Goal: Task Accomplishment & Management: Manage account settings

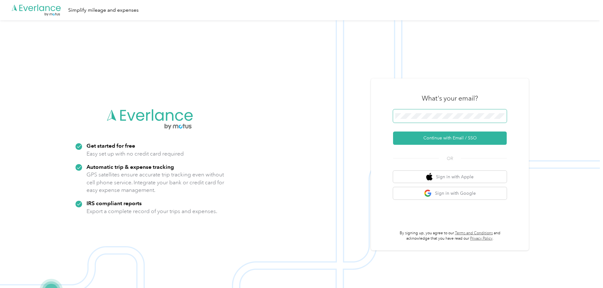
click at [437, 110] on span at bounding box center [450, 115] width 114 height 13
click at [441, 119] on span at bounding box center [450, 115] width 114 height 13
click at [445, 137] on button "Continue with Email / SSO" at bounding box center [450, 137] width 114 height 13
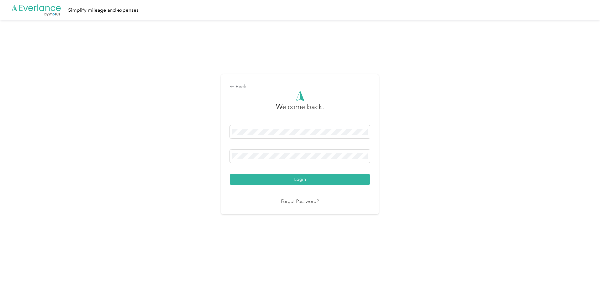
click at [292, 180] on button "Login" at bounding box center [300, 179] width 140 height 11
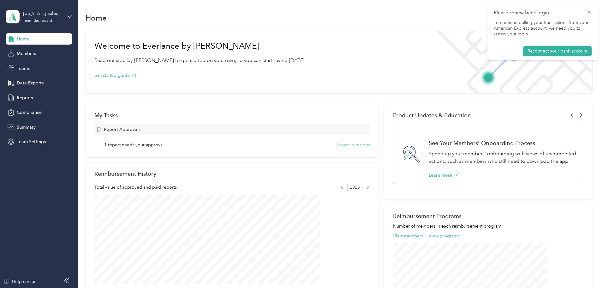
click at [350, 146] on button "Approve reports" at bounding box center [353, 144] width 34 height 7
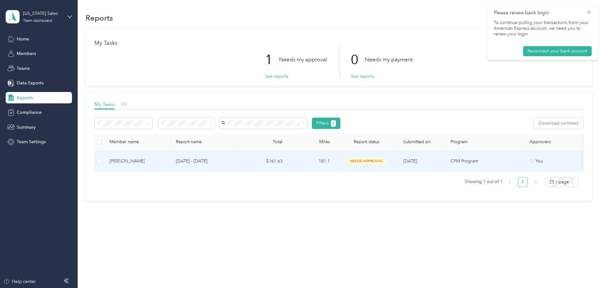
click at [166, 162] on div "[PERSON_NAME]" at bounding box center [138, 161] width 56 height 7
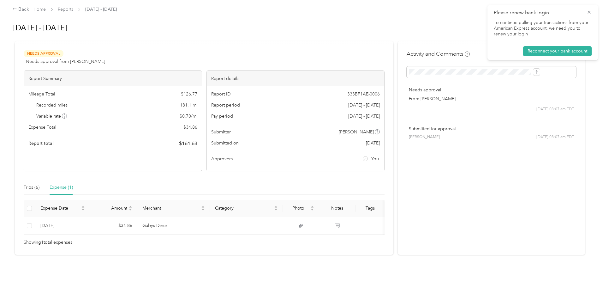
scroll to position [17, 0]
click at [39, 184] on div "Trips (6)" at bounding box center [32, 187] width 16 height 7
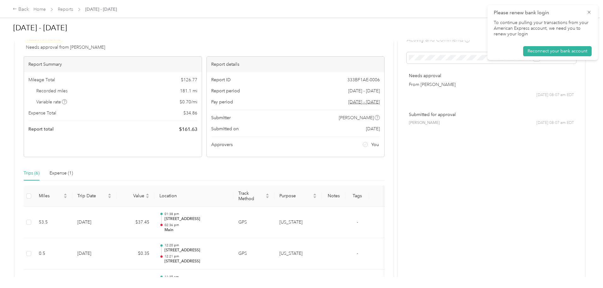
scroll to position [0, 0]
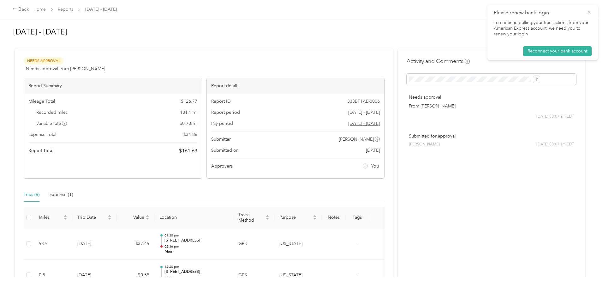
click at [590, 12] on icon at bounding box center [589, 12] width 5 height 6
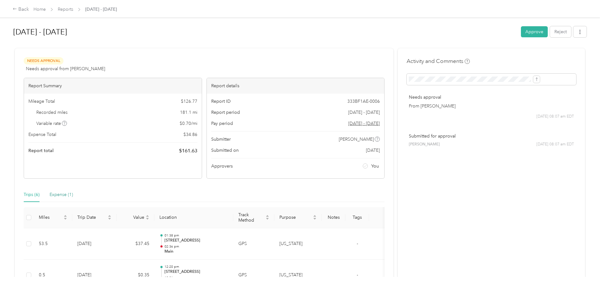
click at [73, 194] on div "Expense (1)" at bounding box center [61, 194] width 23 height 7
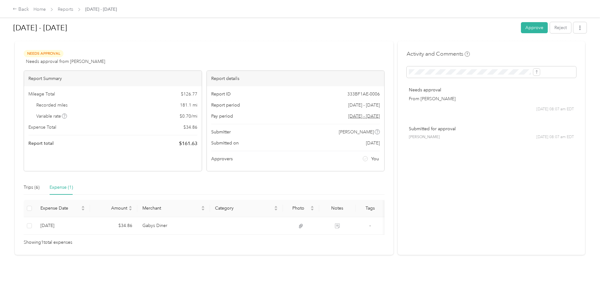
scroll to position [17, 0]
click at [39, 184] on div "Trips (6)" at bounding box center [32, 187] width 16 height 7
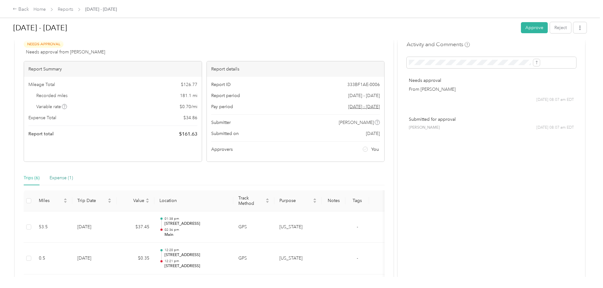
click at [73, 178] on div "Expense (1)" at bounding box center [61, 177] width 23 height 7
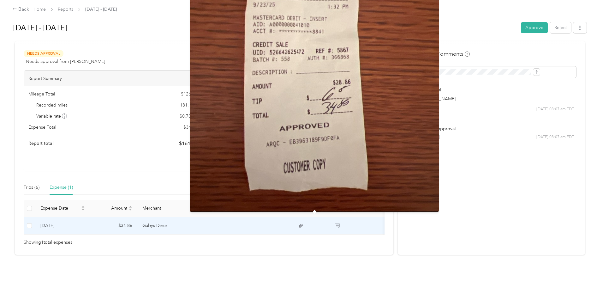
scroll to position [0, 0]
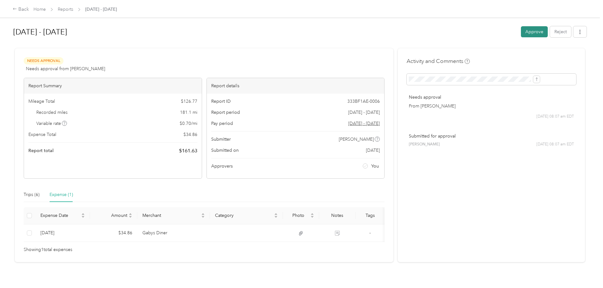
click at [521, 33] on button "Approve" at bounding box center [534, 31] width 27 height 11
